Goal: Task Accomplishment & Management: Complete application form

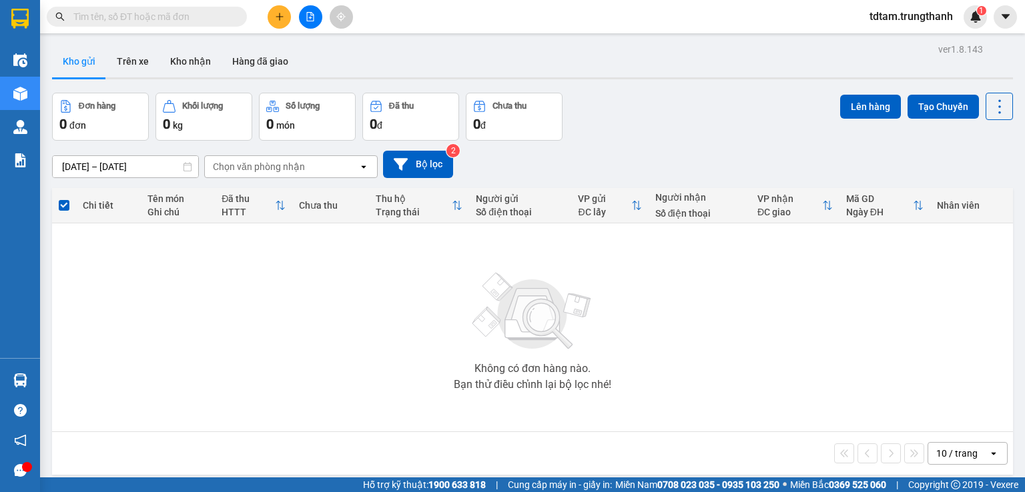
drag, startPoint x: 293, startPoint y: 16, endPoint x: 281, endPoint y: 16, distance: 12.7
click at [289, 16] on div at bounding box center [310, 16] width 100 height 23
click at [275, 15] on icon "plus" at bounding box center [279, 16] width 9 height 9
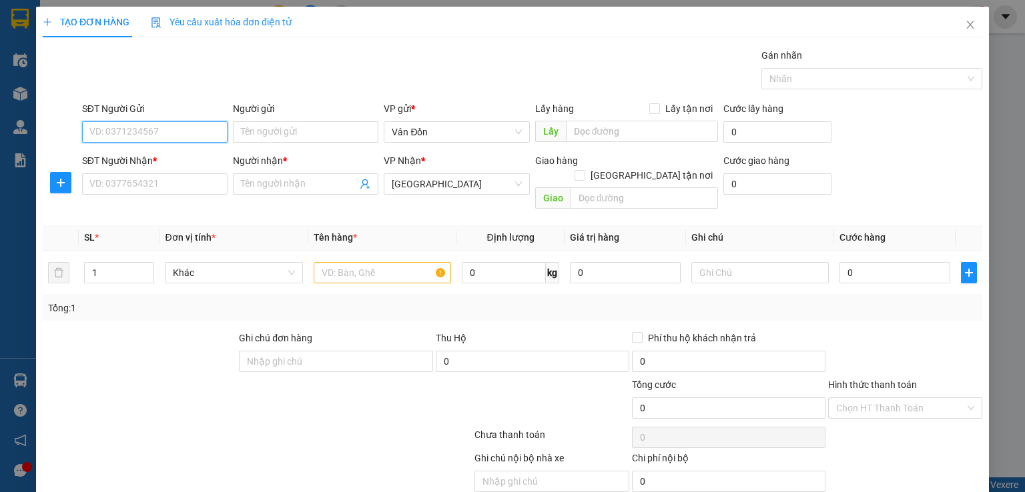
paste input "0329175200"
type input "0329175200"
click at [168, 181] on input "SĐT Người Nhận *" at bounding box center [154, 183] width 145 height 21
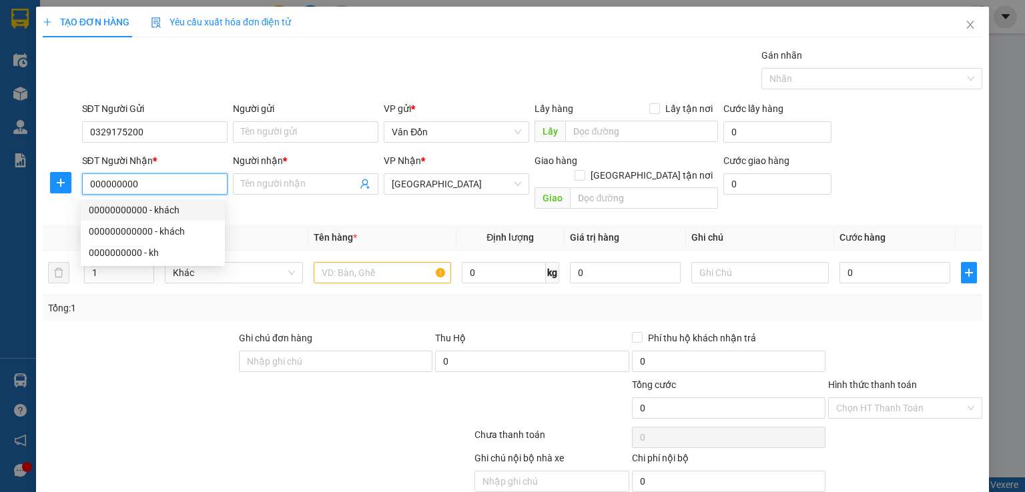
click at [163, 207] on div "00000000000 - khách" at bounding box center [153, 210] width 128 height 15
type input "00000000000"
type input "khách"
type input "vphn"
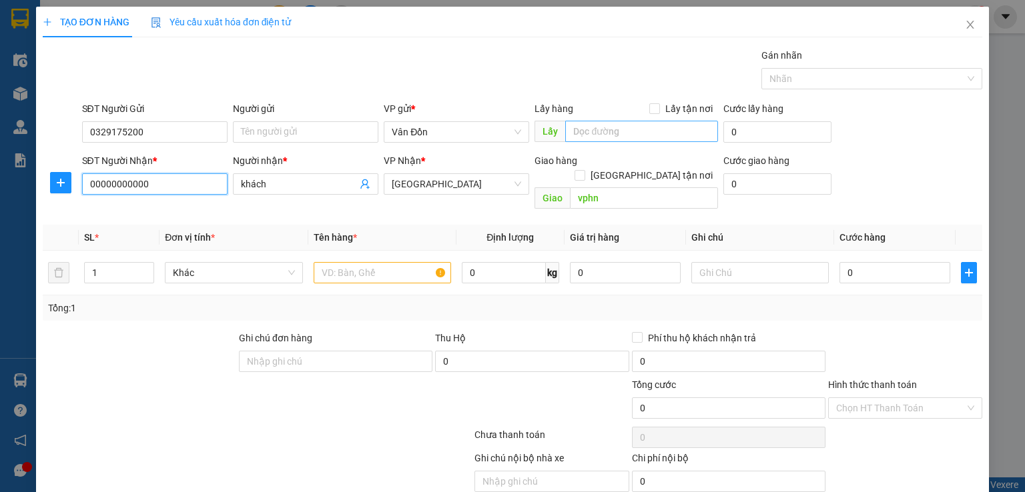
type input "00000000000"
click at [567, 134] on input "text" at bounding box center [641, 131] width 153 height 21
type input "Cửa Ông Quảng Ninh"
click at [652, 105] on input "Lấy tận nơi" at bounding box center [653, 107] width 9 height 9
checkbox input "true"
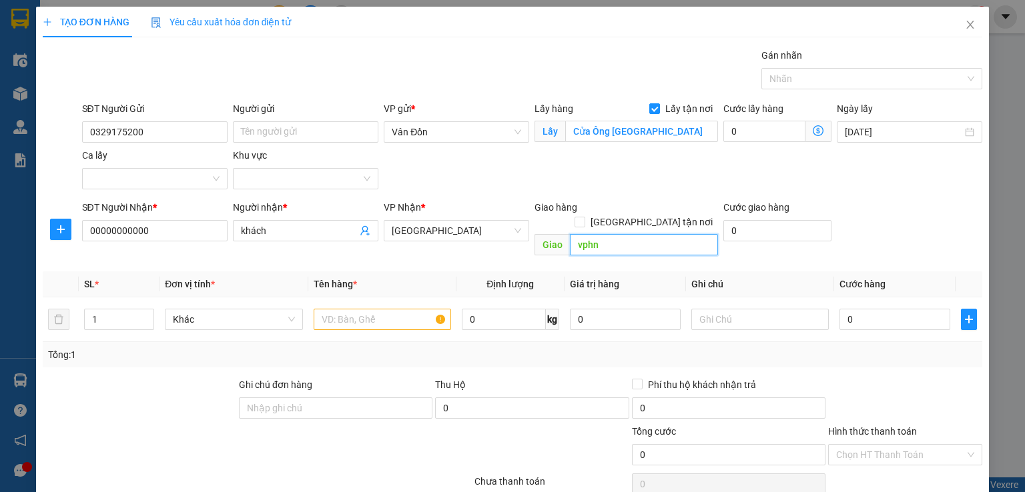
click at [600, 234] on input "vphn" at bounding box center [644, 244] width 148 height 21
type input "[GEOGRAPHIC_DATA]"
click at [415, 309] on input "text" at bounding box center [381, 319] width 137 height 21
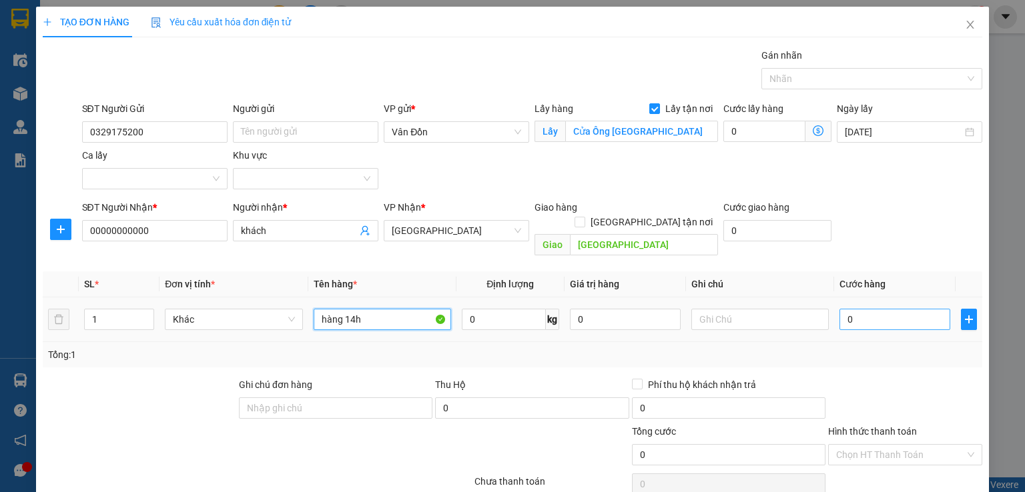
type input "hàng 14h"
click at [852, 309] on input "0" at bounding box center [894, 319] width 111 height 21
type input "7"
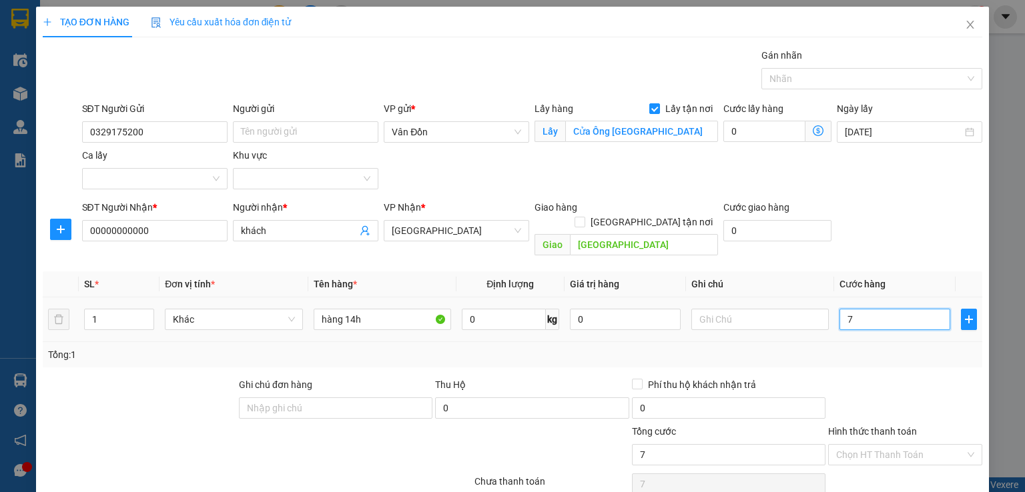
type input "70"
type input "70.000"
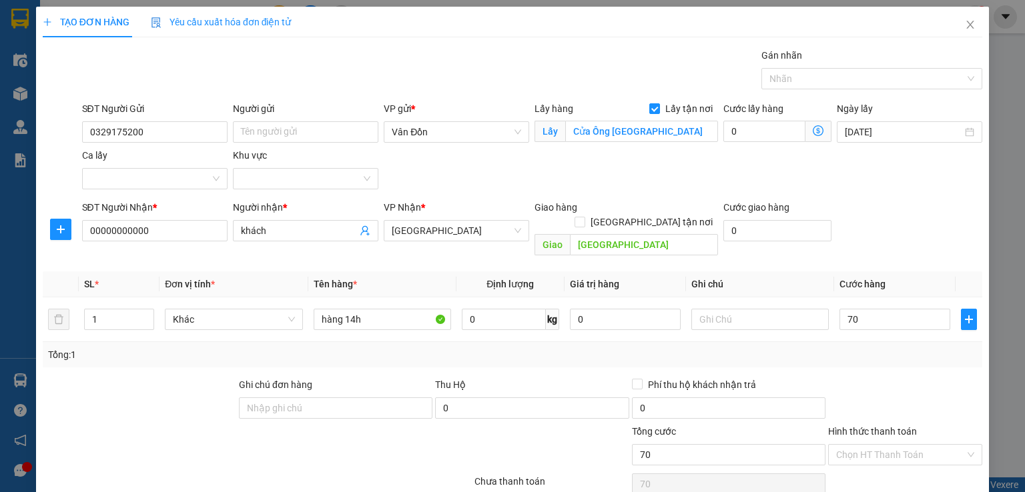
type input "70.000"
click at [874, 209] on div "SĐT Người Nhận * 00000000000 Người nhận * khách VP Nhận * Hà Nội Giao hàng Giao…" at bounding box center [532, 230] width 906 height 61
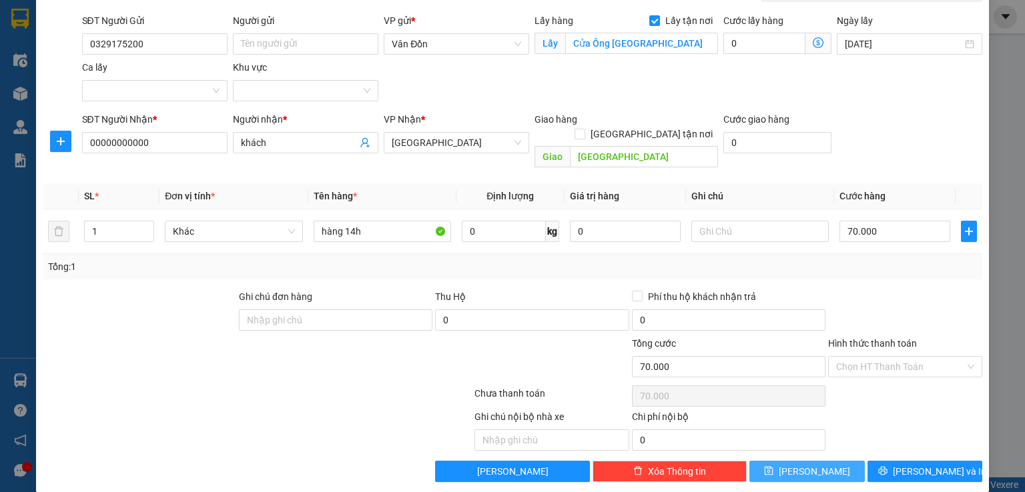
click at [781, 461] on button "Lưu" at bounding box center [806, 471] width 115 height 21
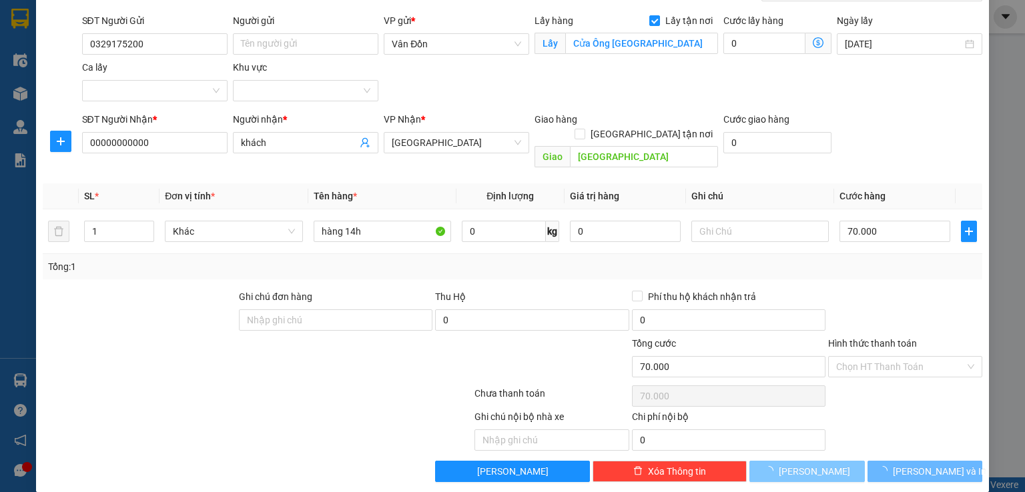
checkbox input "false"
type input "0"
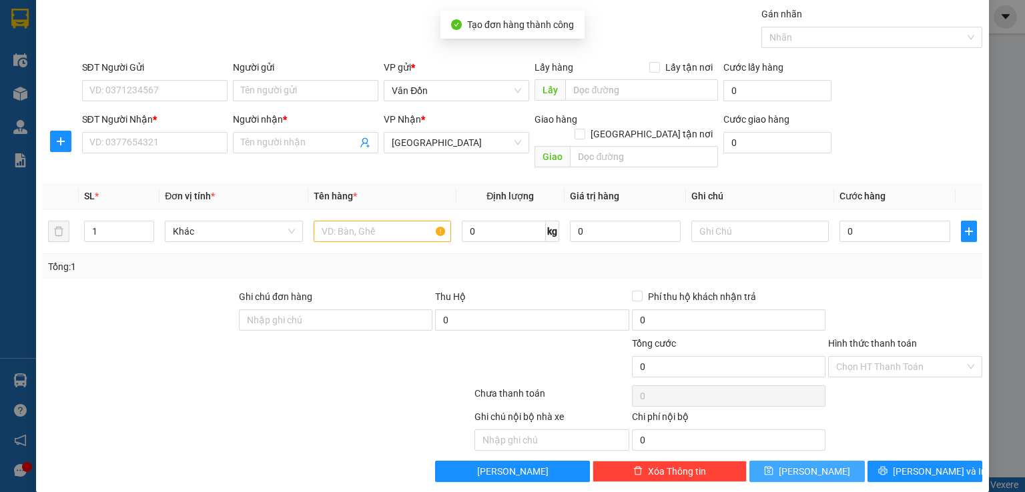
scroll to position [0, 0]
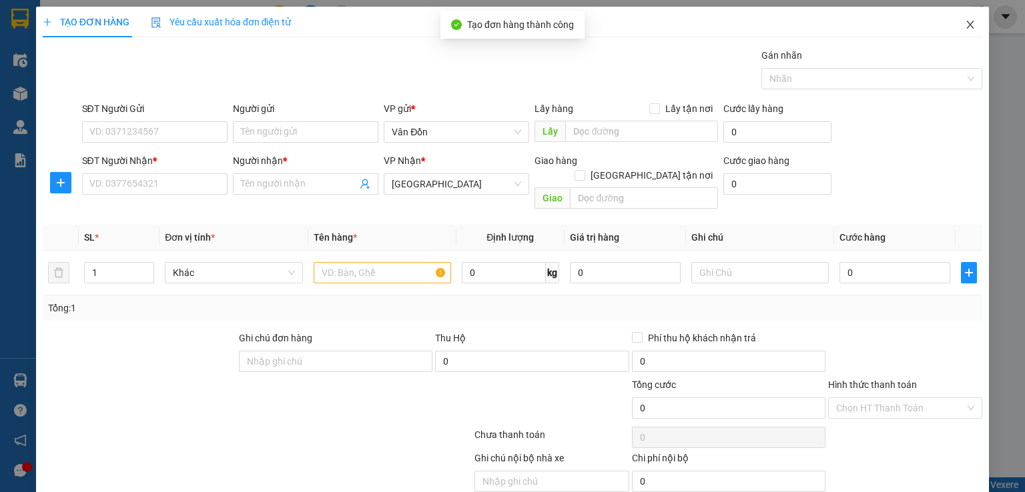
click at [966, 23] on icon "close" at bounding box center [969, 25] width 7 height 8
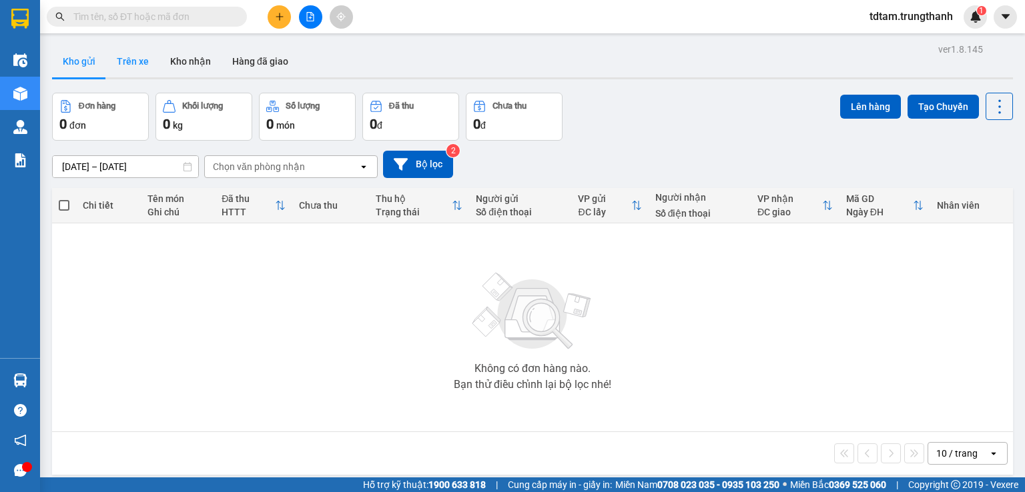
click at [136, 70] on button "Trên xe" at bounding box center [132, 61] width 53 height 32
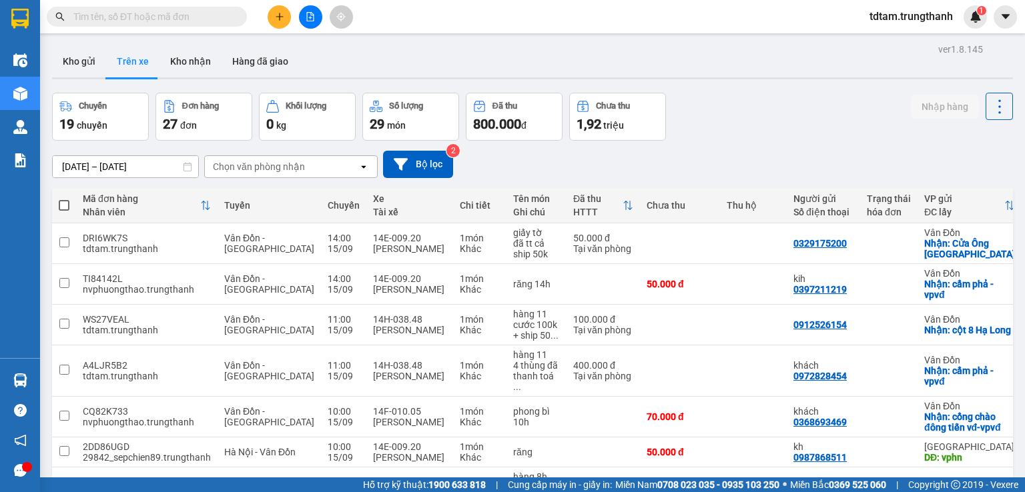
click at [924, 22] on span "tdtam.trungthanh" at bounding box center [910, 16] width 105 height 17
click at [880, 41] on span "Đăng xuất" at bounding box center [915, 41] width 79 height 15
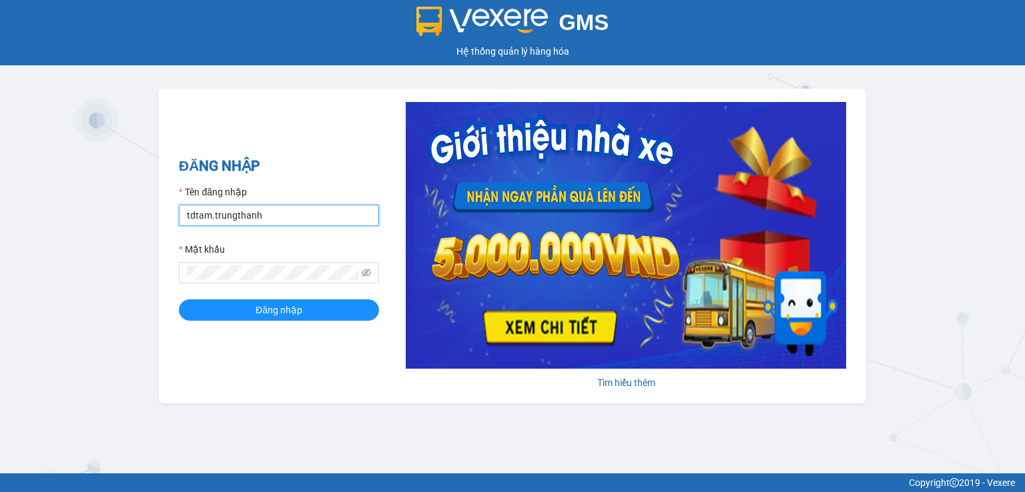
click at [328, 222] on input "tdtam.trungthanh" at bounding box center [279, 215] width 200 height 21
type input "tmduyen.trungthanh"
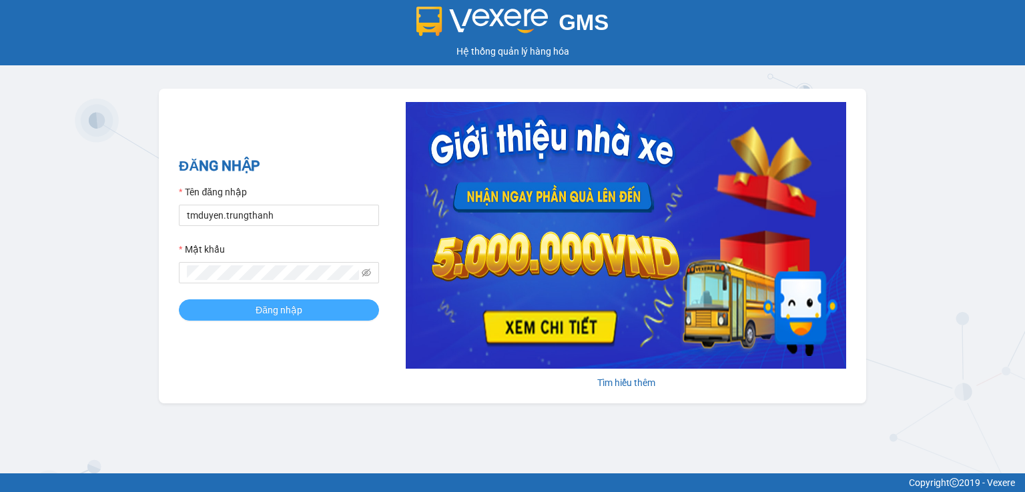
click at [368, 305] on button "Đăng nhập" at bounding box center [279, 309] width 200 height 21
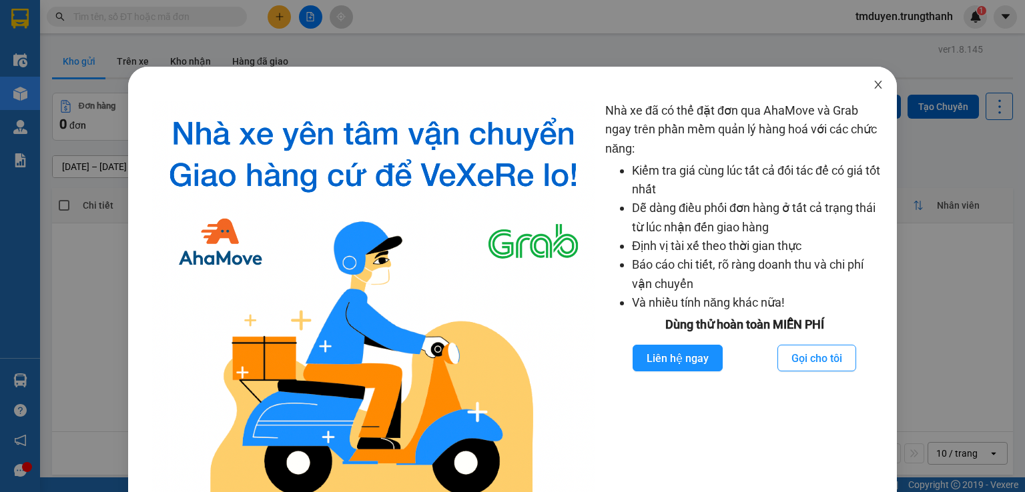
click at [874, 81] on span "Close" at bounding box center [877, 85] width 37 height 37
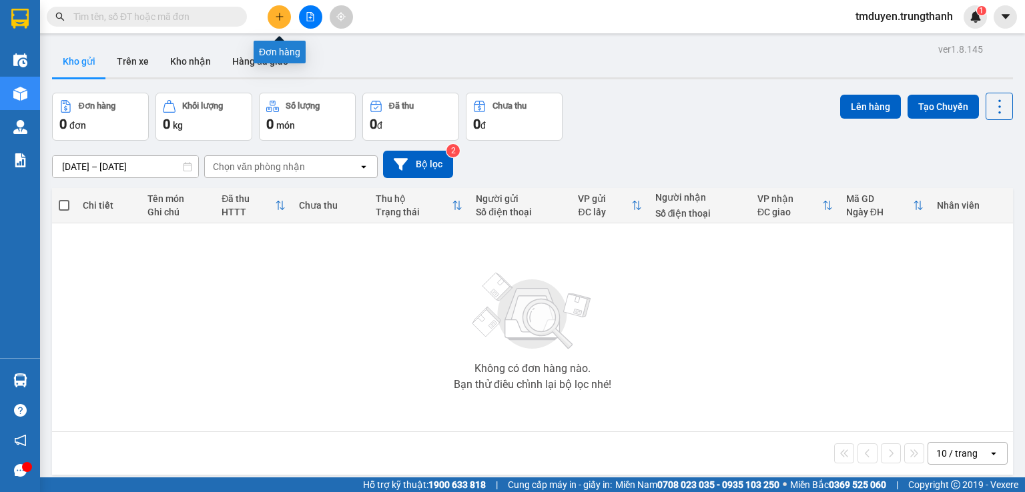
click at [276, 23] on button at bounding box center [278, 16] width 23 height 23
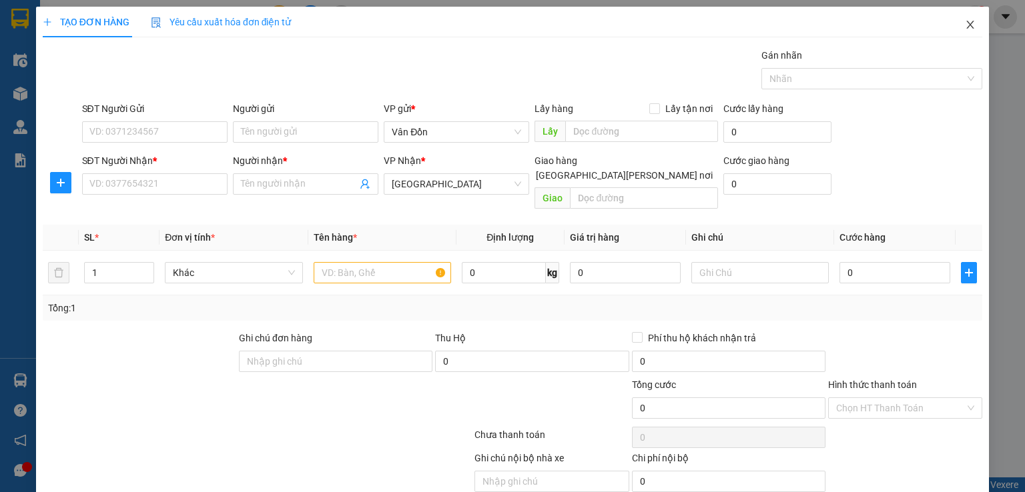
click at [964, 19] on icon "close" at bounding box center [969, 24] width 11 height 11
